Goal: Transaction & Acquisition: Book appointment/travel/reservation

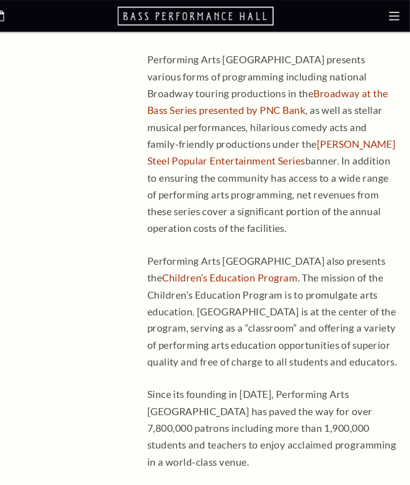
scroll to position [842, 0]
click at [390, 20] on icon at bounding box center [395, 15] width 10 height 10
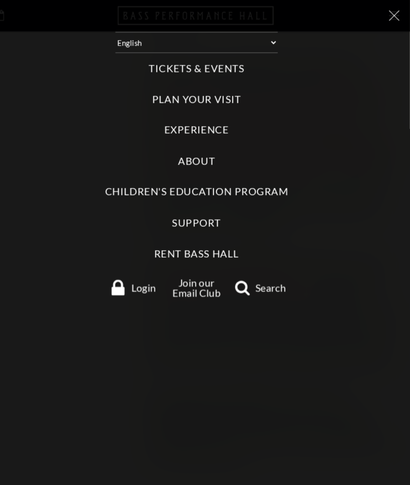
click at [204, 66] on label "Tickets & Events" at bounding box center [205, 66] width 92 height 14
click at [0, 0] on Events "Tickets & Events" at bounding box center [0, 0] width 0 height 0
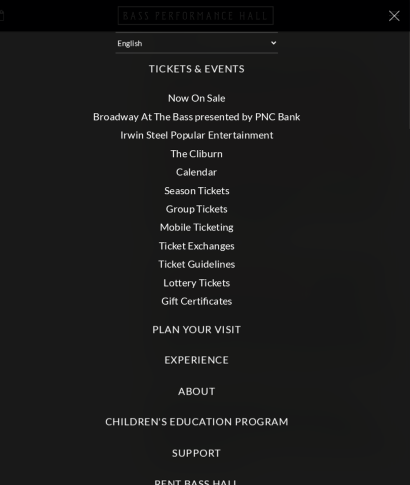
click at [196, 164] on link "Calendar" at bounding box center [205, 165] width 40 height 12
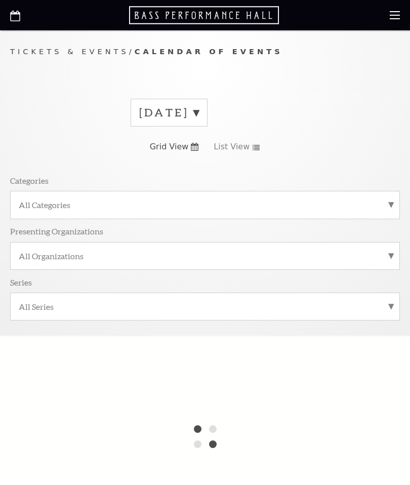
click at [199, 119] on label "[DATE]" at bounding box center [169, 113] width 60 height 16
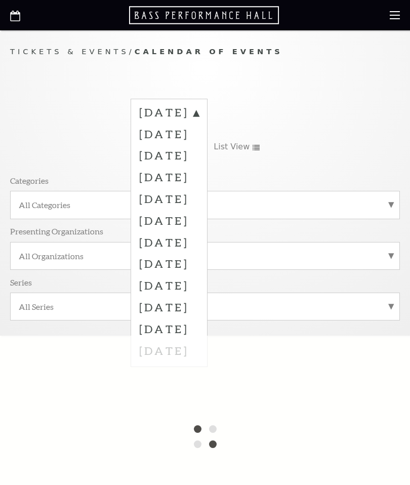
click at [199, 137] on label "[DATE]" at bounding box center [169, 134] width 60 height 22
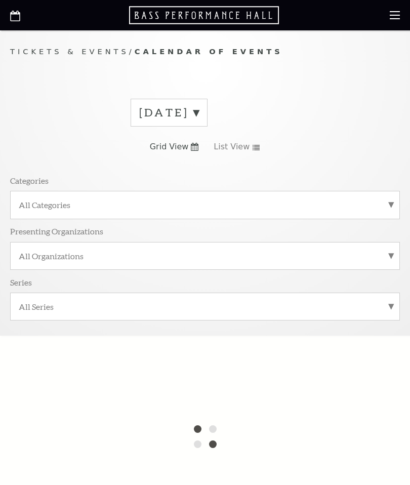
click at [389, 207] on label "All Categories" at bounding box center [205, 205] width 373 height 11
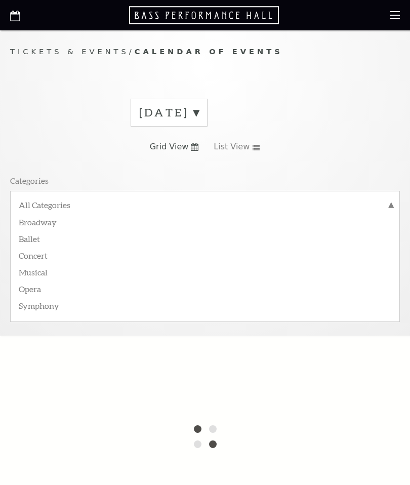
click at [373, 158] on div "[DATE] Grid View List View Categories All Categories Broadway Ballet Concert Mu…" at bounding box center [205, 213] width 390 height 244
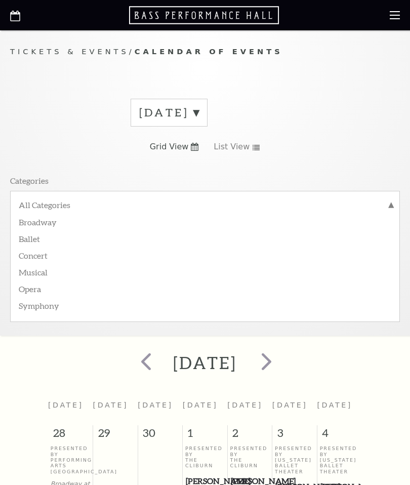
click at [48, 205] on label "All Categories" at bounding box center [205, 206] width 373 height 13
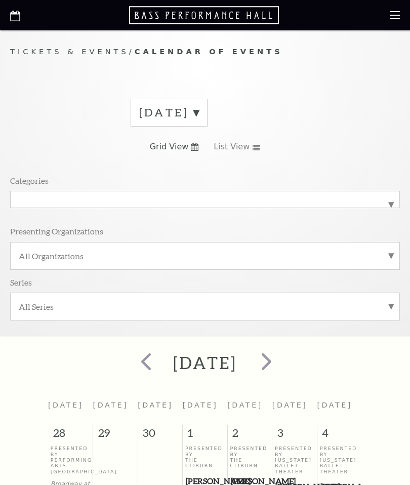
click at [390, 309] on label "All Series" at bounding box center [205, 306] width 373 height 11
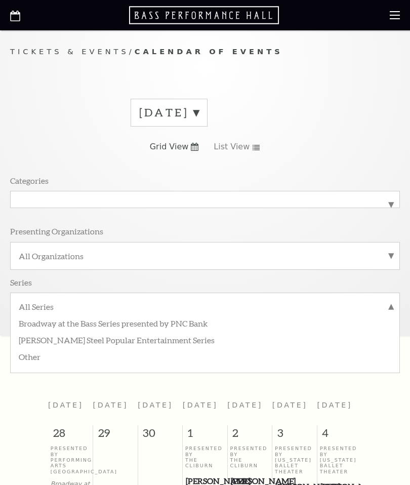
click at [192, 149] on icon at bounding box center [195, 147] width 8 height 8
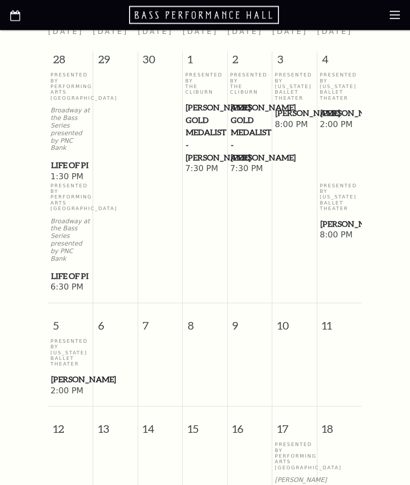
scroll to position [374, 0]
click at [338, 120] on span "[PERSON_NAME]" at bounding box center [340, 113] width 39 height 13
click at [337, 120] on span "[PERSON_NAME]" at bounding box center [340, 113] width 39 height 13
click at [342, 120] on span "[PERSON_NAME]" at bounding box center [340, 113] width 39 height 13
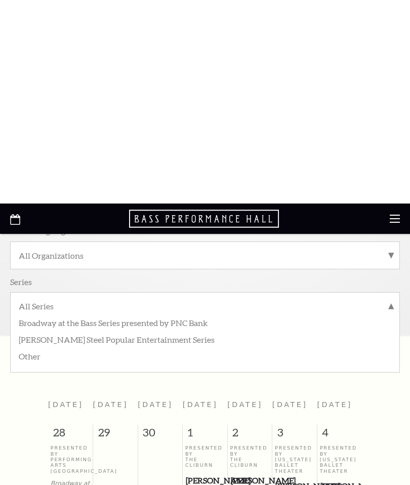
scroll to position [0, 0]
